Goal: Transaction & Acquisition: Download file/media

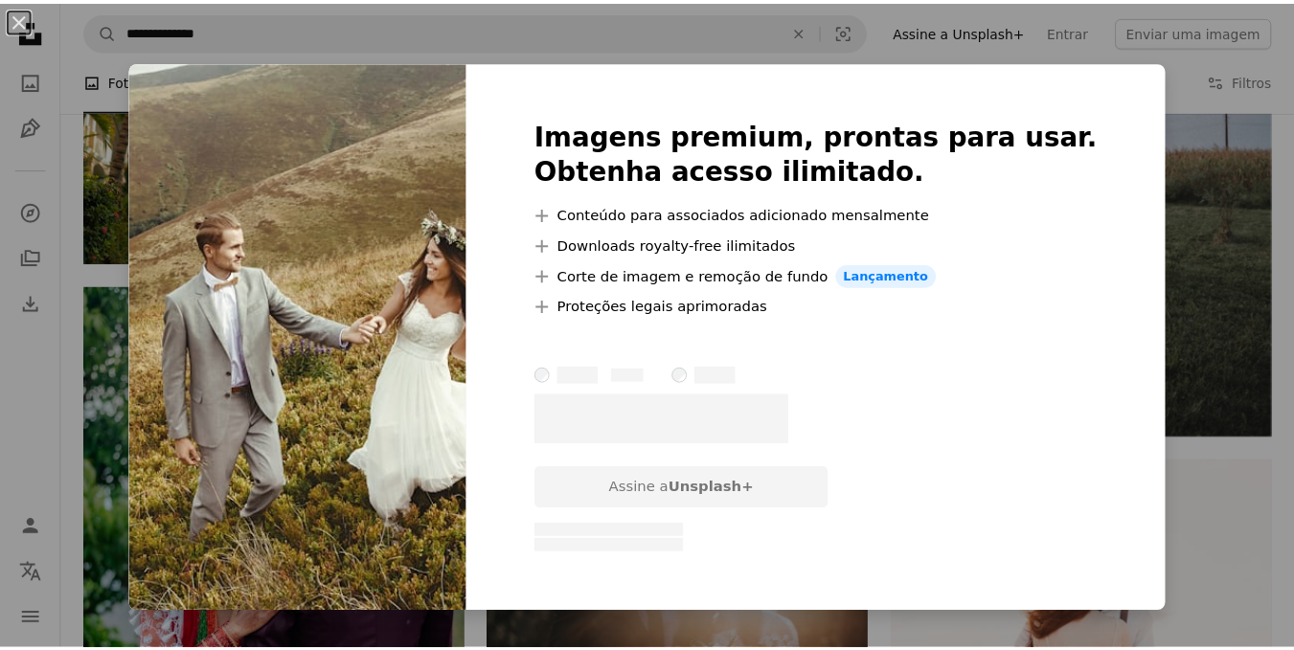
scroll to position [2872, 0]
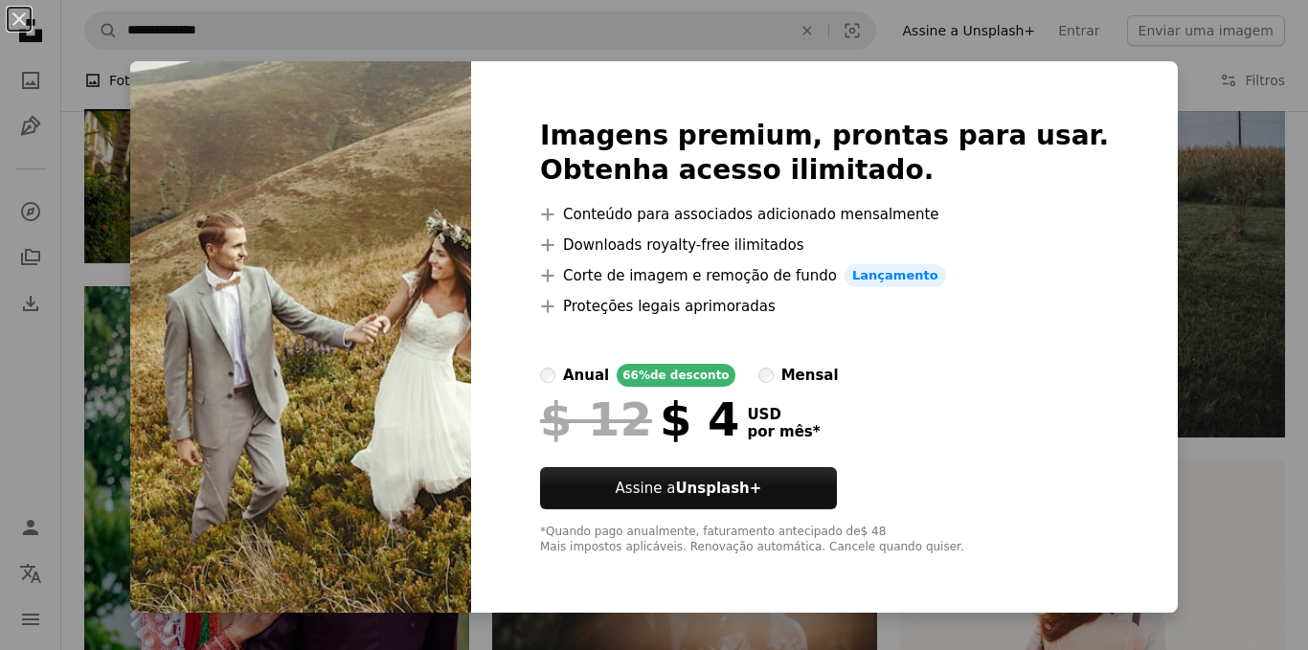
click at [1203, 154] on div "An X shape Imagens premium, prontas para usar. Obtenha acesso ilimitado. A plus…" at bounding box center [654, 325] width 1308 height 650
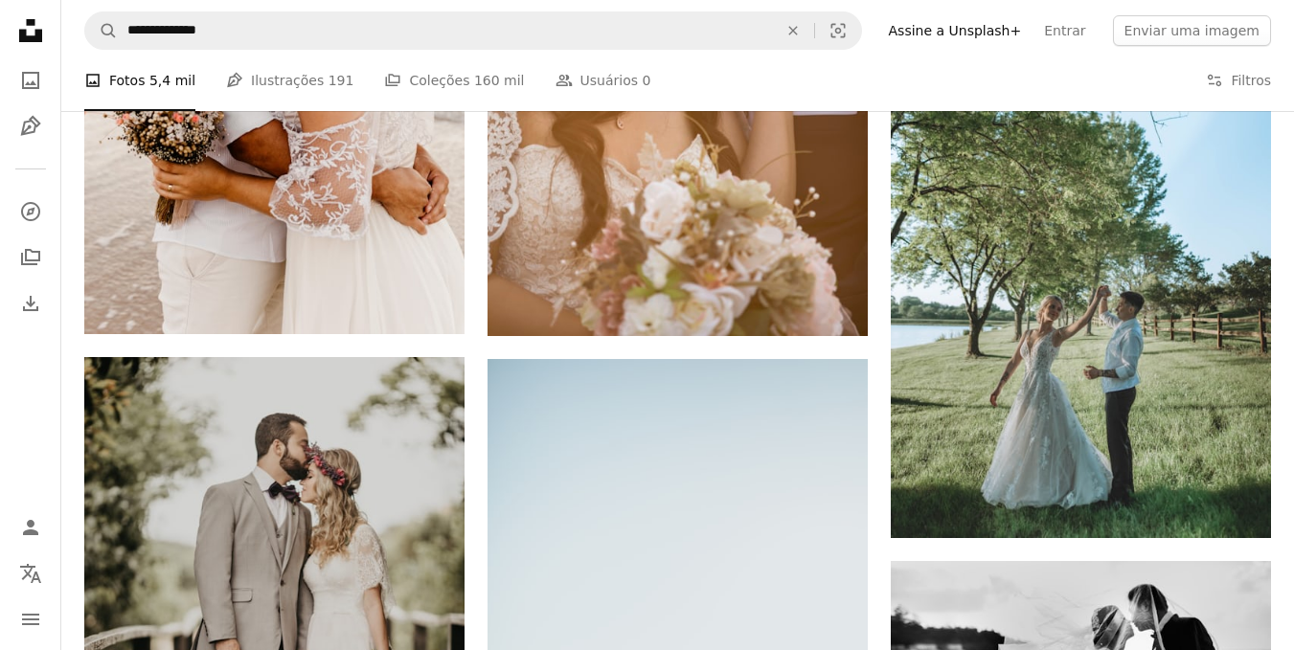
scroll to position [1867, 0]
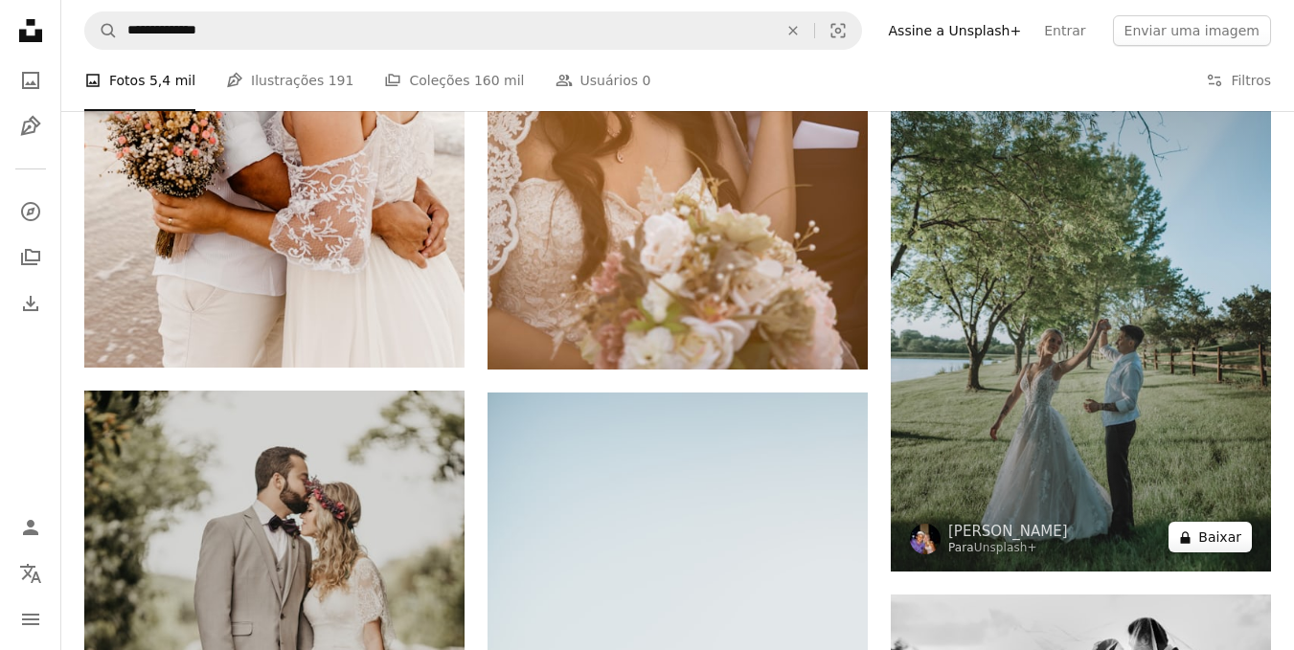
click at [1208, 536] on button "A lock Baixar" at bounding box center [1209, 537] width 83 height 31
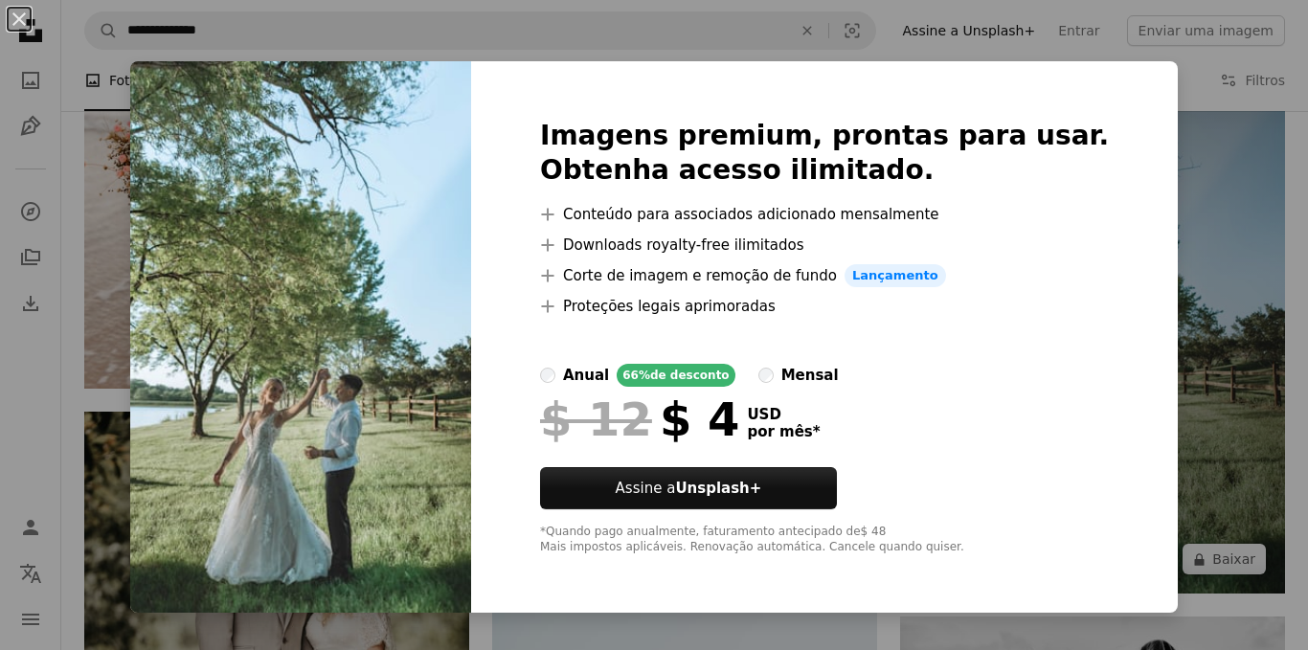
drag, startPoint x: 1198, startPoint y: 261, endPoint x: 1170, endPoint y: 433, distance: 173.6
click at [1198, 260] on div "An X shape Imagens premium, prontas para usar. Obtenha acesso ilimitado. A plus…" at bounding box center [654, 325] width 1308 height 650
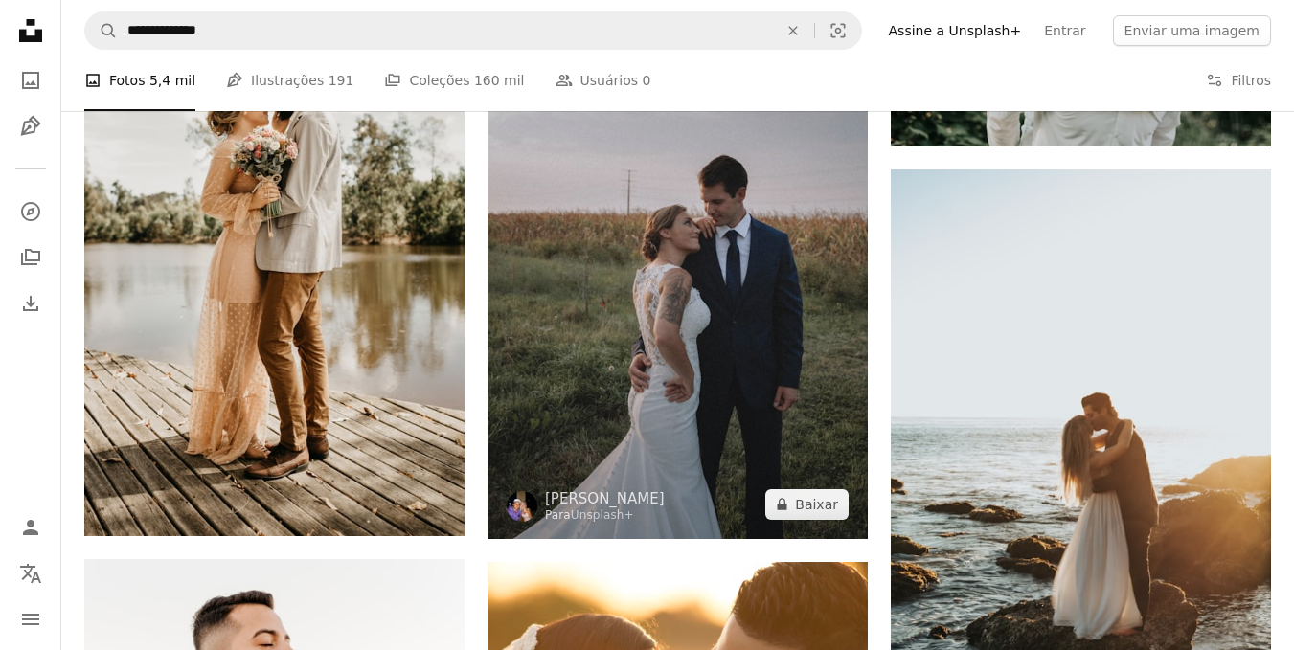
scroll to position [1149, 0]
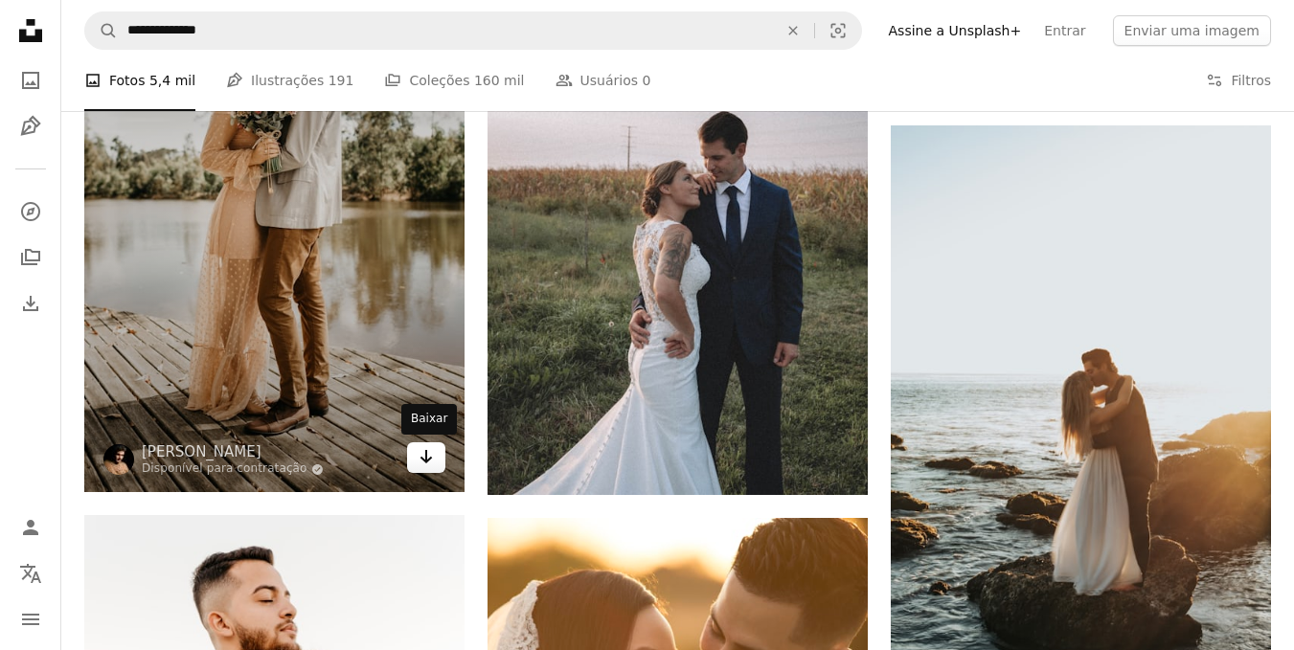
click at [417, 452] on link "Arrow pointing down" at bounding box center [426, 457] width 38 height 31
